Goal: Task Accomplishment & Management: Use online tool/utility

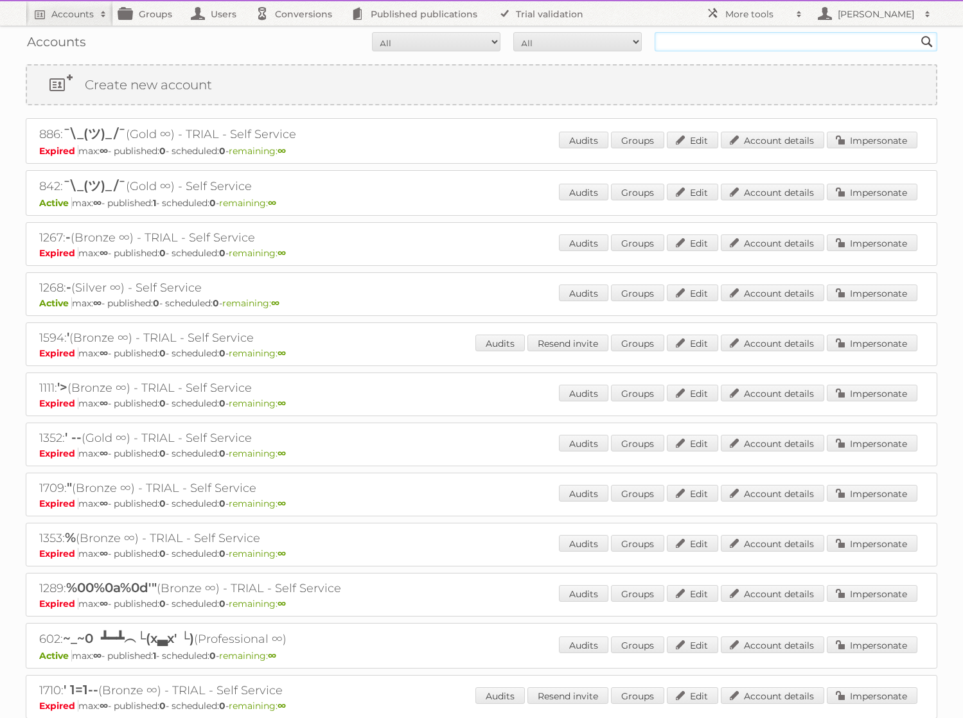
click at [706, 46] on input "text" at bounding box center [796, 41] width 283 height 19
type input "[PERSON_NAME]"
click at [749, 43] on input "[PERSON_NAME]" at bounding box center [796, 41] width 283 height 19
click at [917, 32] on input "Search" at bounding box center [926, 41] width 19 height 19
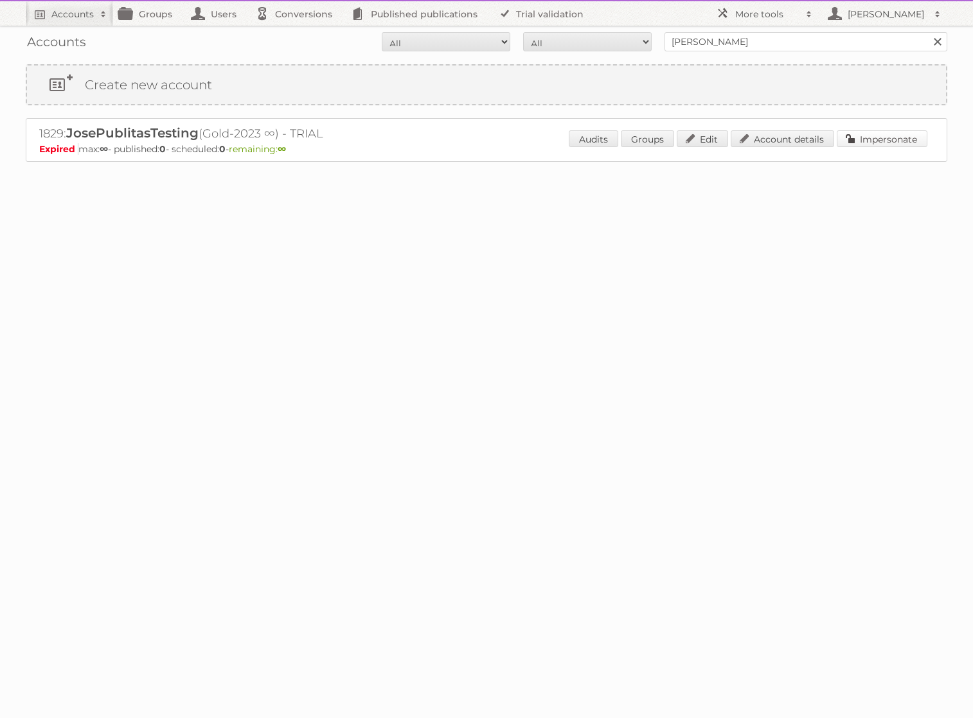
click at [843, 136] on link "Impersonate" at bounding box center [881, 138] width 91 height 17
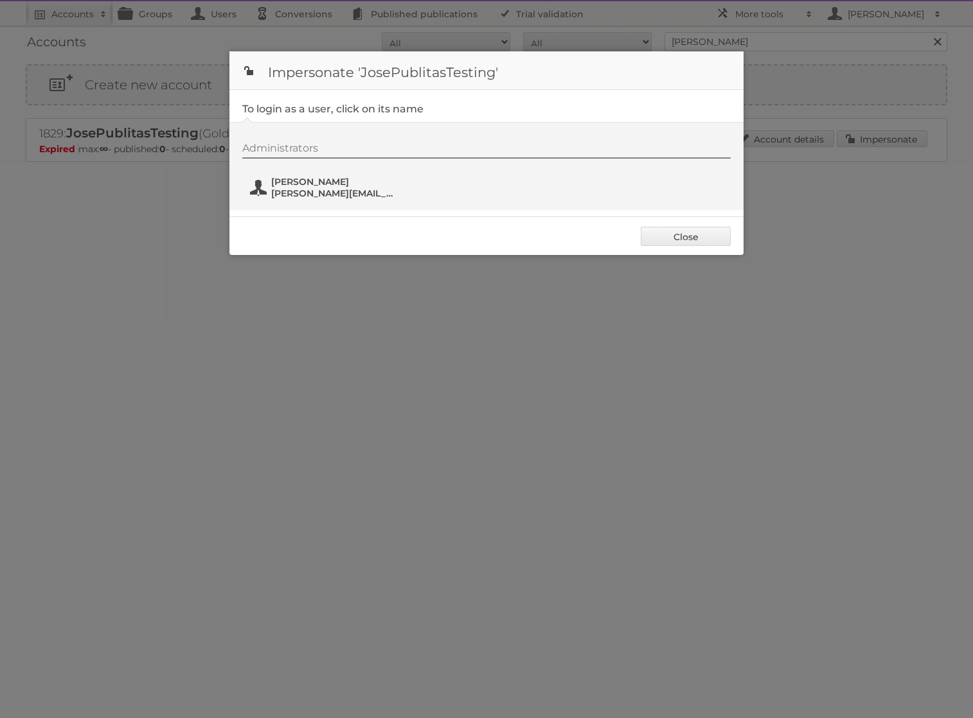
click at [336, 189] on span "[PERSON_NAME][EMAIL_ADDRESS][DOMAIN_NAME]" at bounding box center [333, 194] width 125 height 12
